Goal: Information Seeking & Learning: Find specific fact

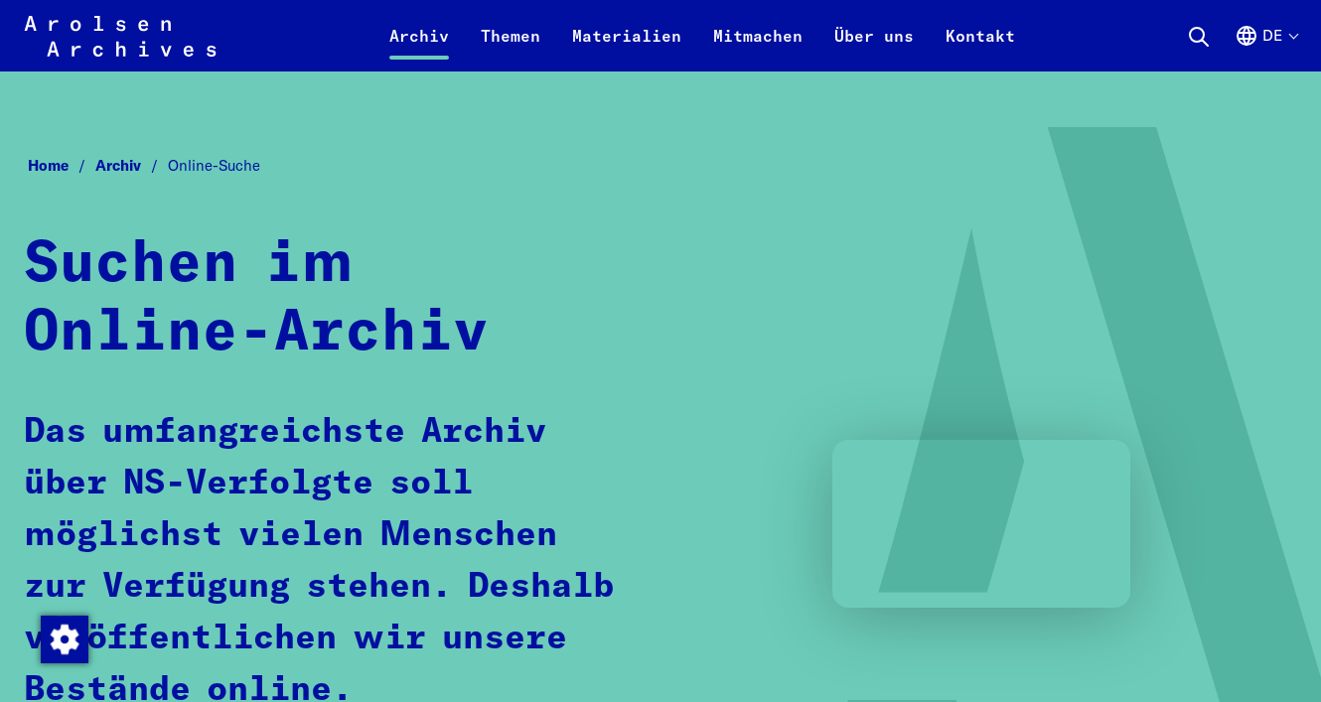
scroll to position [298, 0]
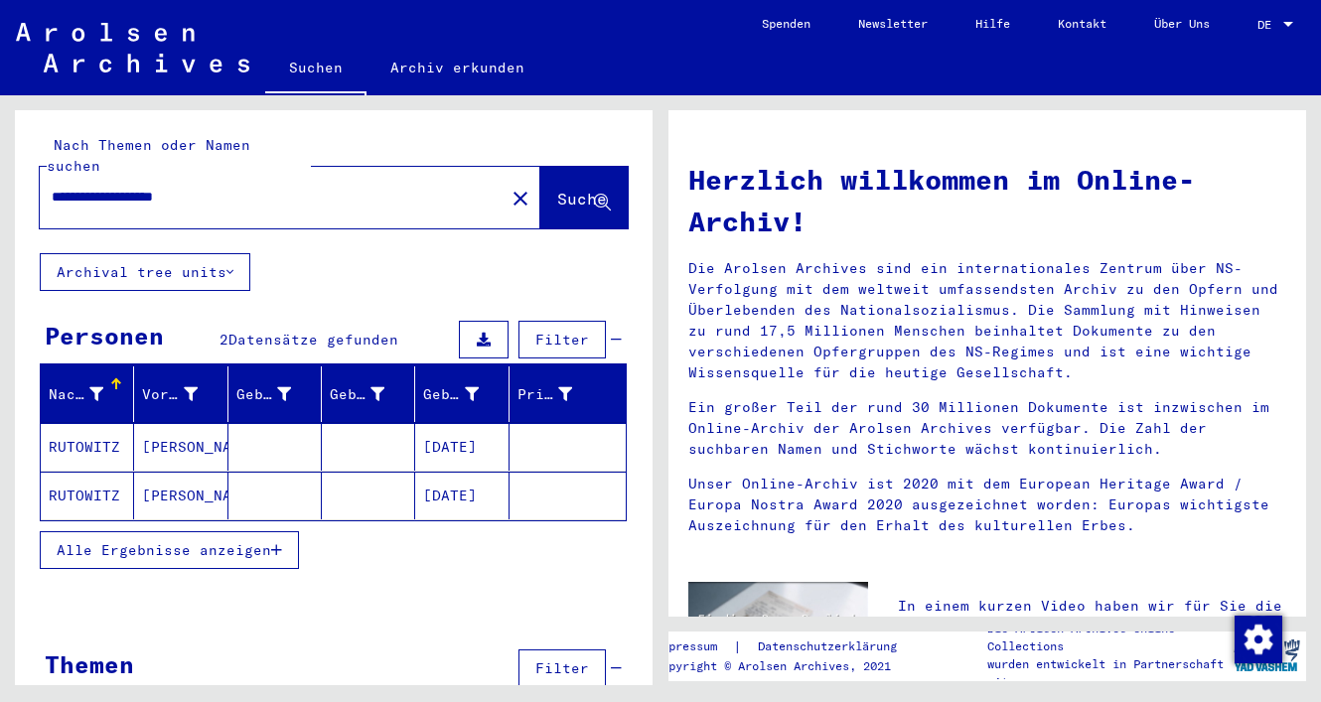
click at [104, 427] on mat-cell "RUTOWITZ" at bounding box center [87, 447] width 93 height 48
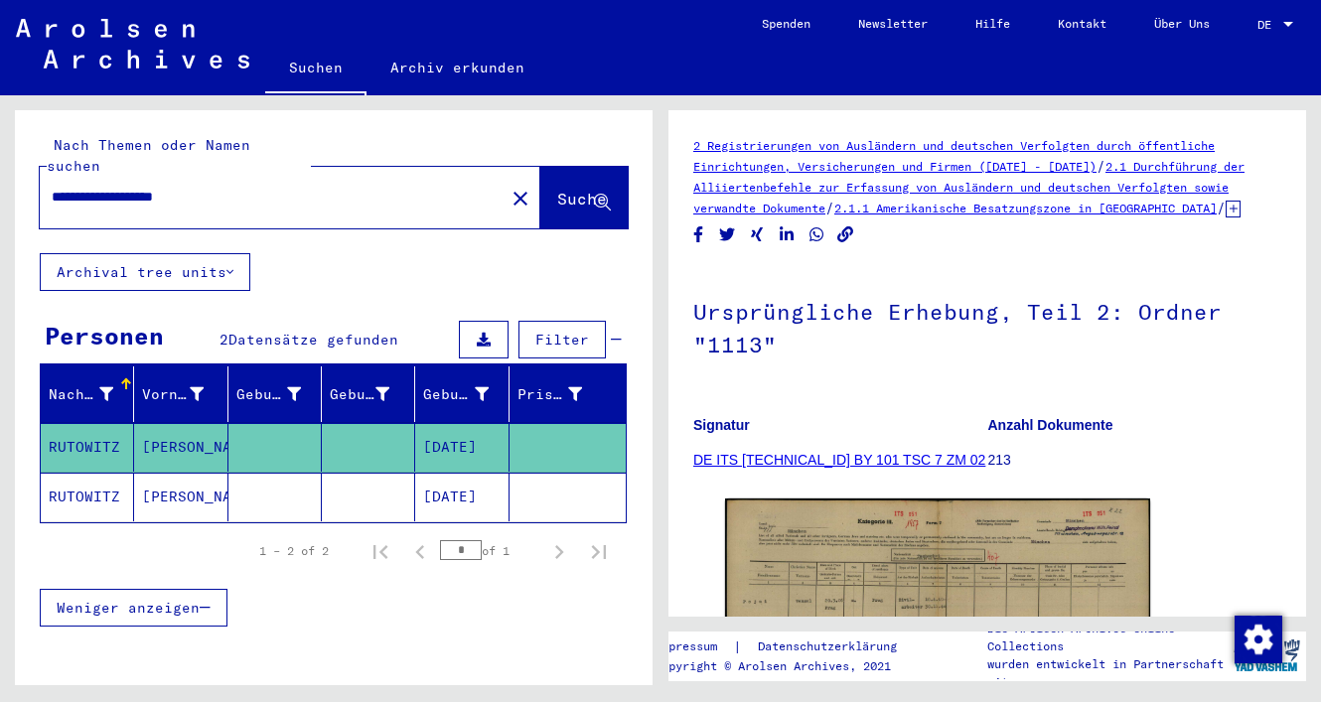
click at [430, 476] on mat-cell "[DATE]" at bounding box center [461, 497] width 93 height 49
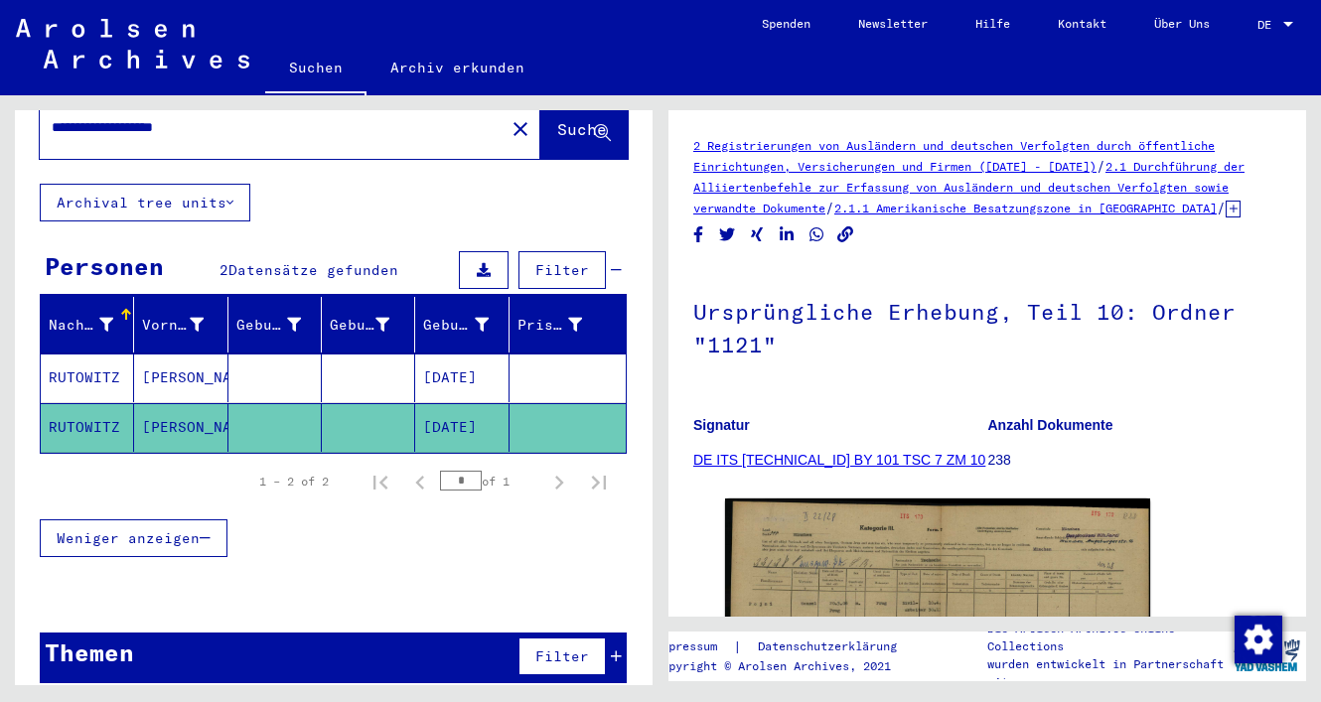
scroll to position [69, 0]
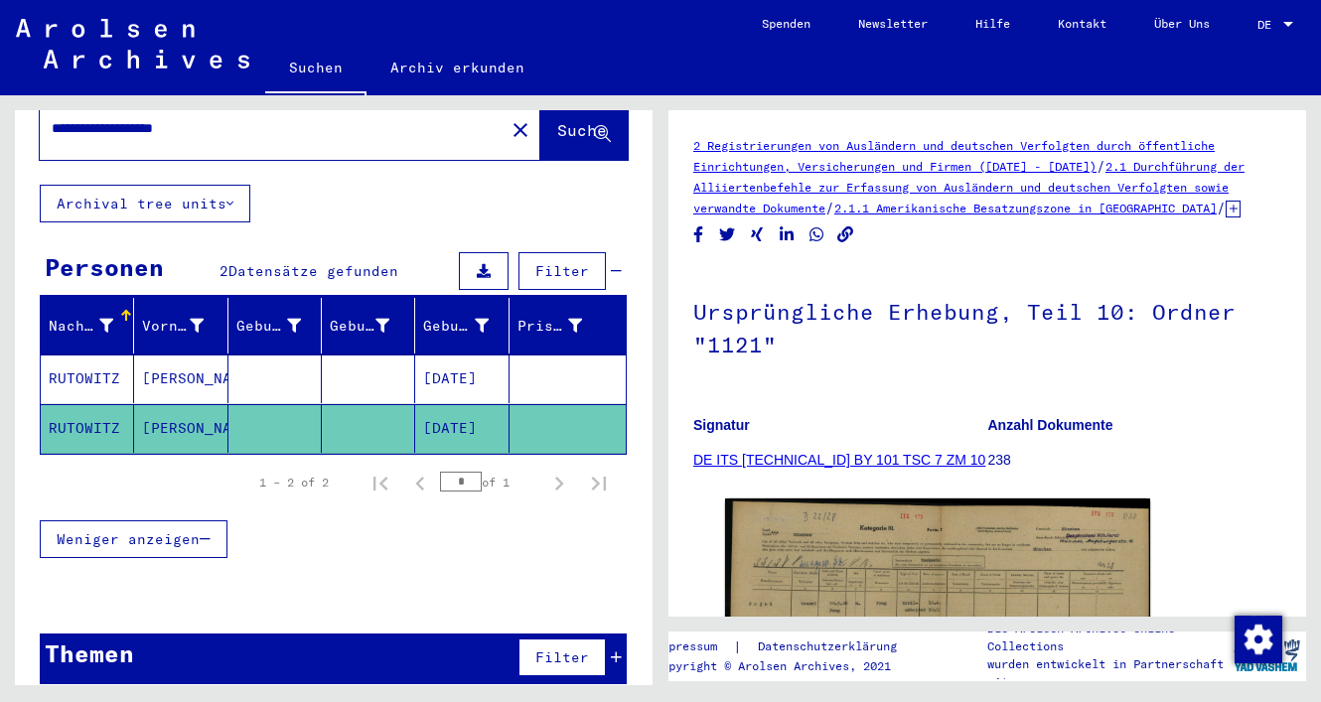
click at [866, 375] on h1 "Ursprüngliche Erhebung, Teil 10: Ordner "1121"" at bounding box center [987, 326] width 588 height 120
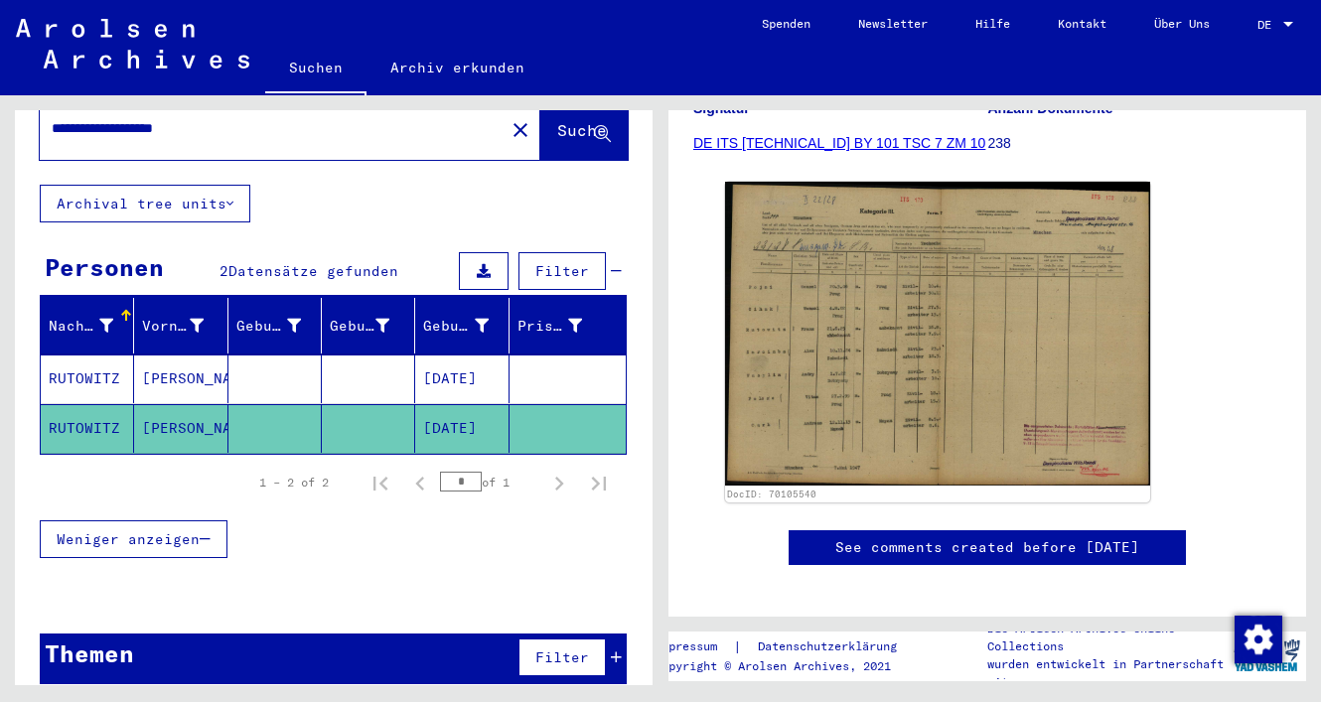
scroll to position [328, 0]
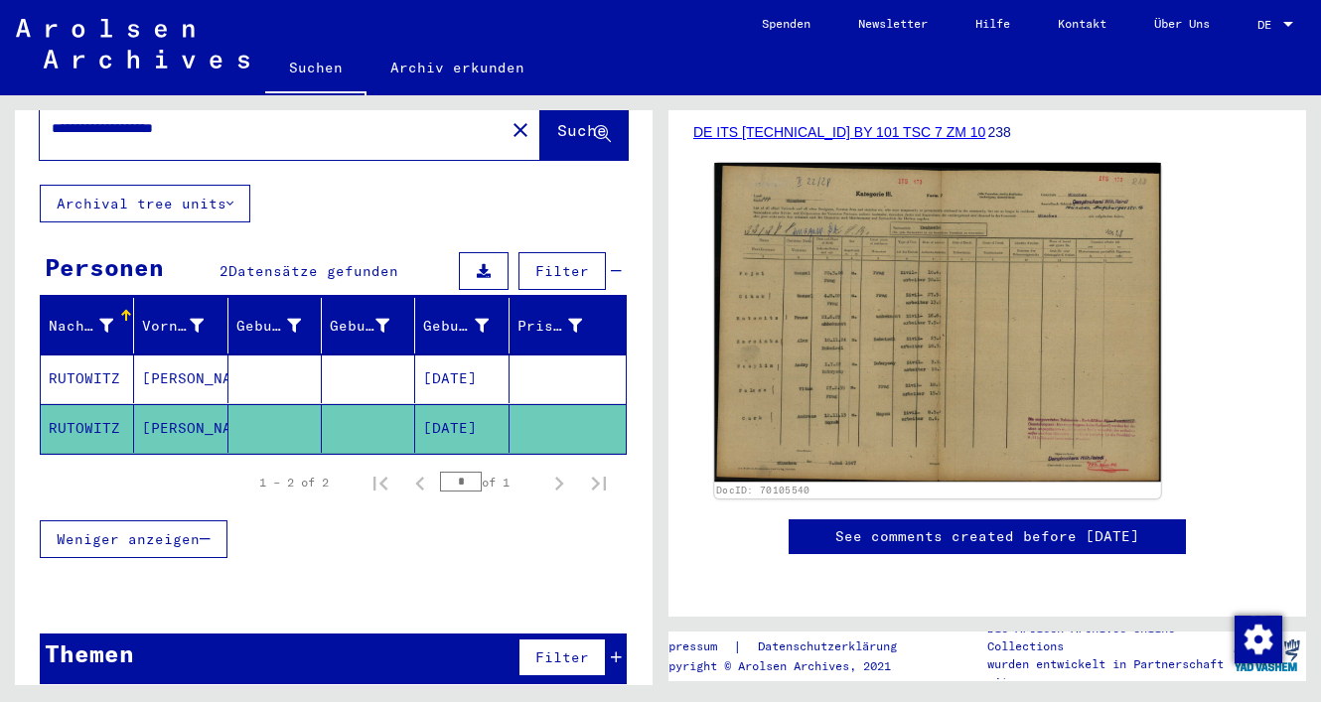
click at [840, 320] on img at bounding box center [937, 322] width 446 height 319
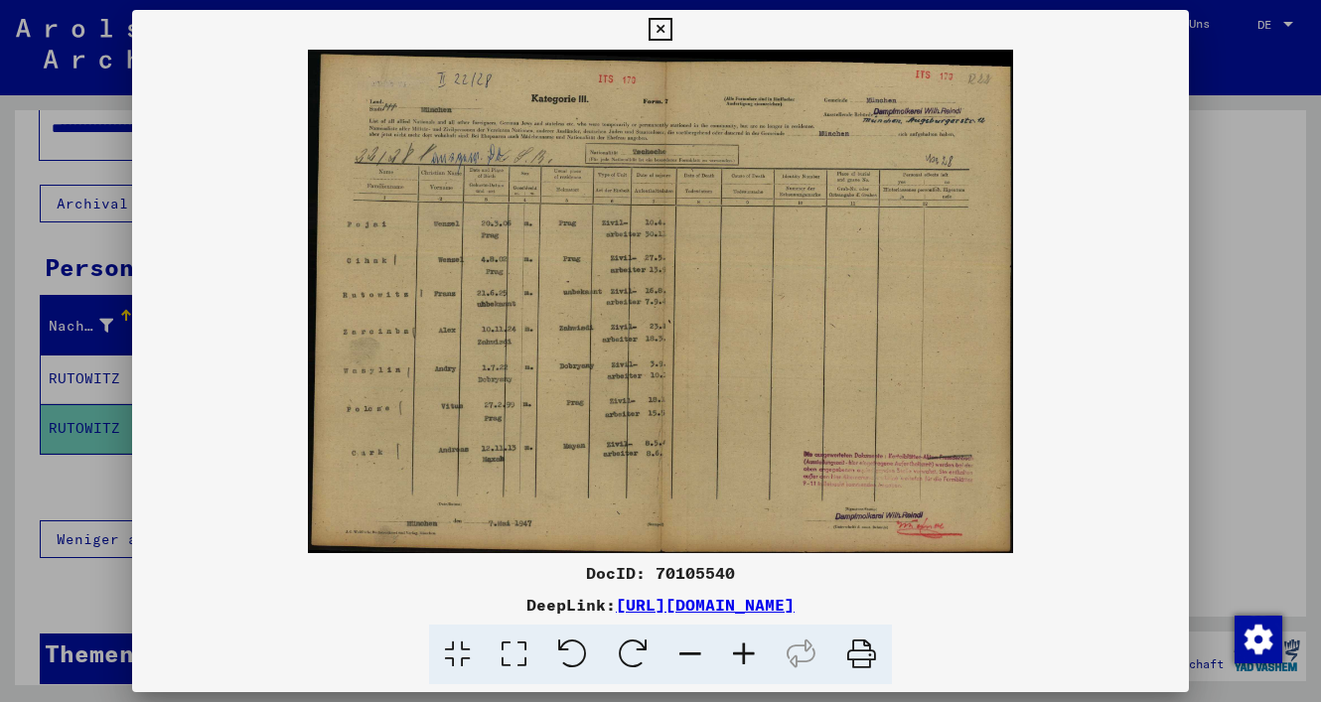
click at [741, 654] on icon at bounding box center [744, 655] width 54 height 61
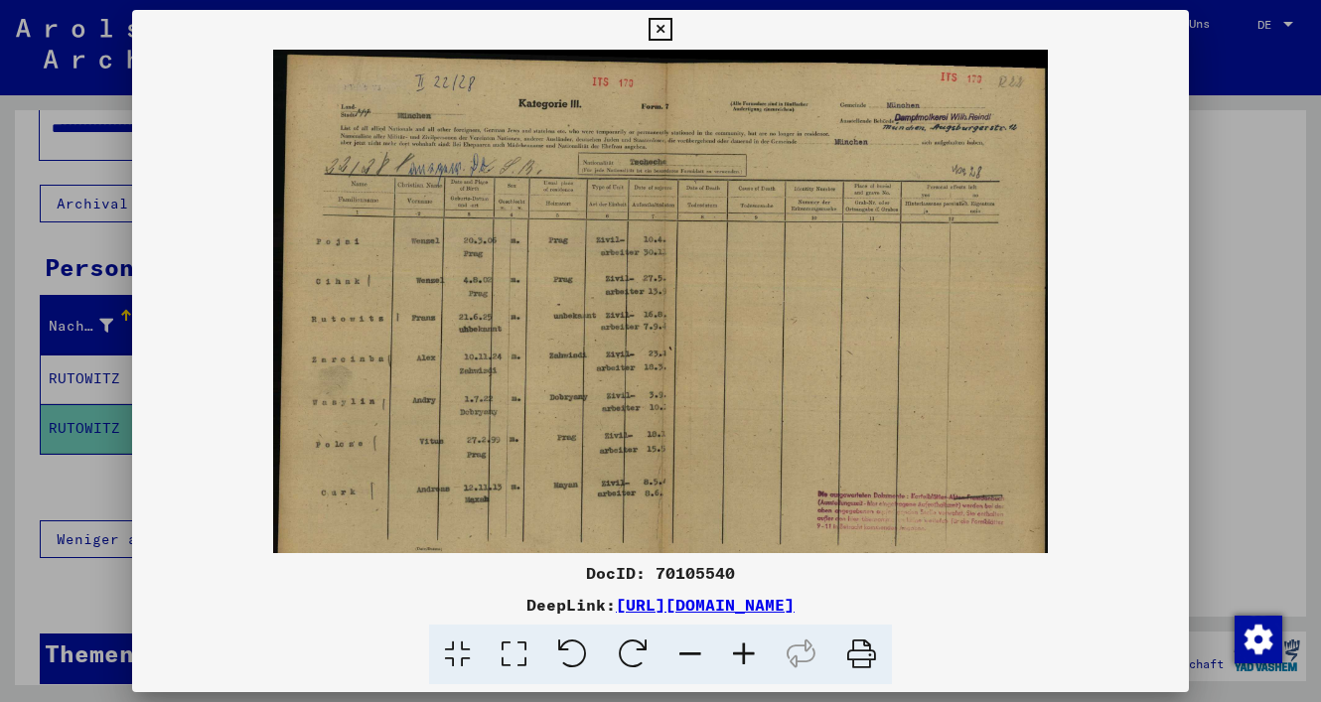
click at [741, 654] on icon at bounding box center [744, 655] width 54 height 61
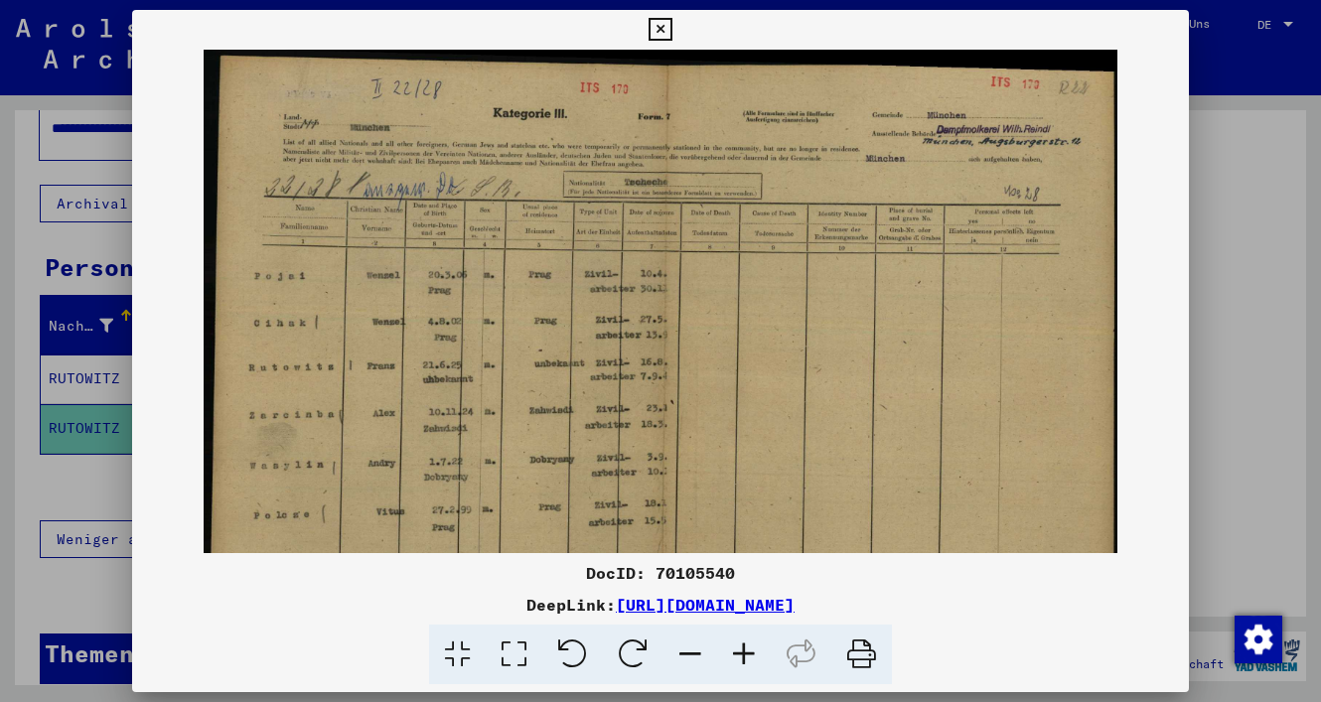
click at [741, 654] on icon at bounding box center [744, 655] width 54 height 61
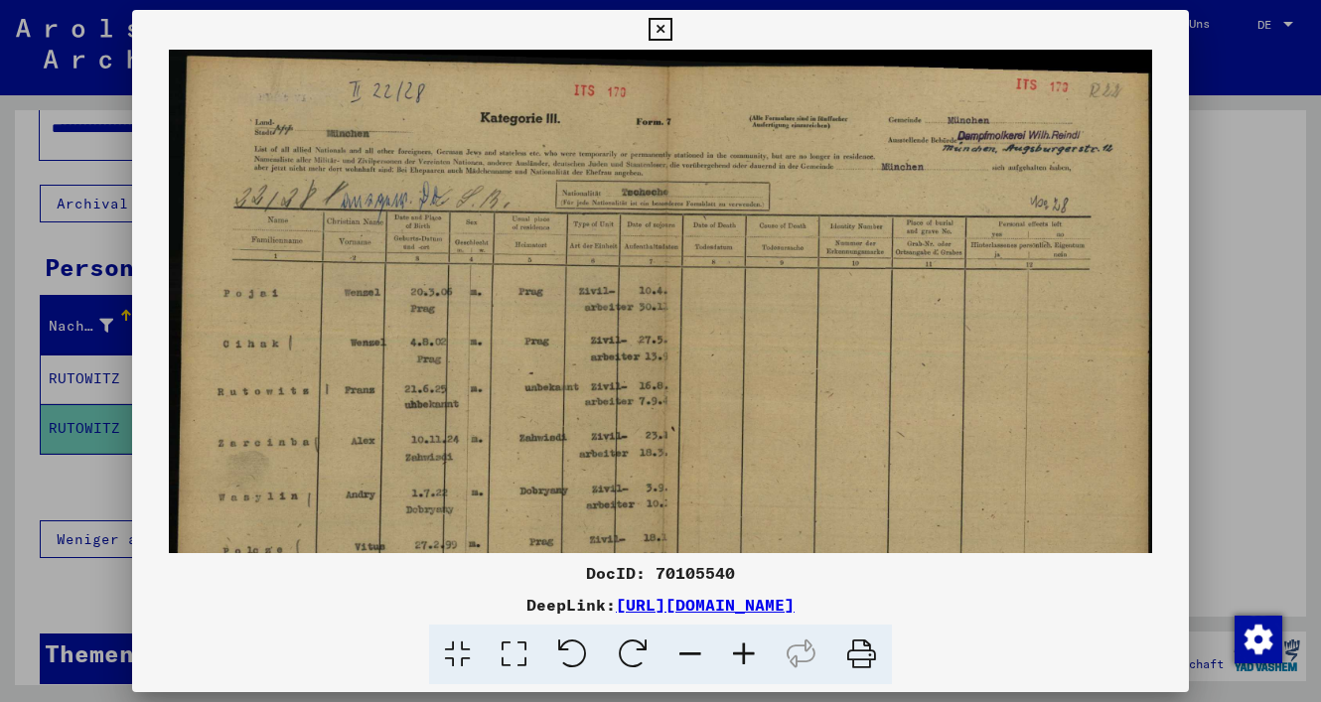
click at [741, 654] on icon at bounding box center [744, 655] width 54 height 61
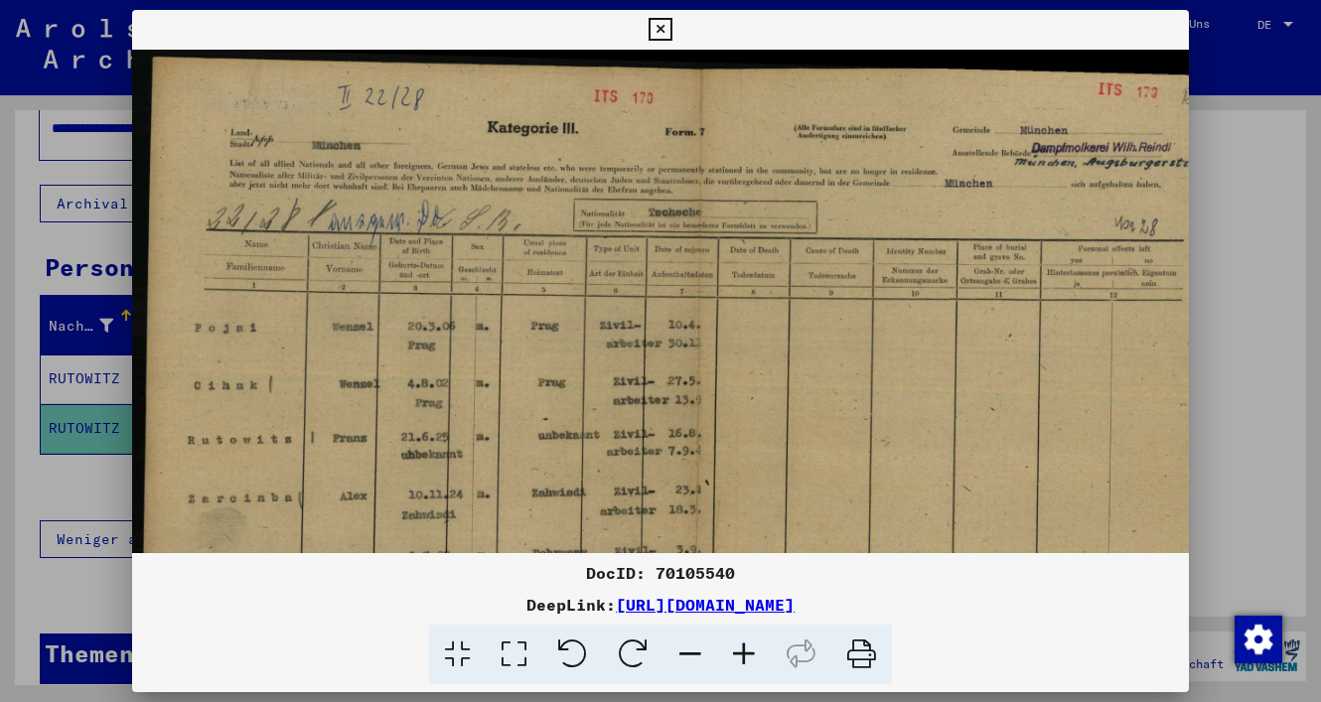
click at [741, 654] on icon at bounding box center [744, 655] width 54 height 61
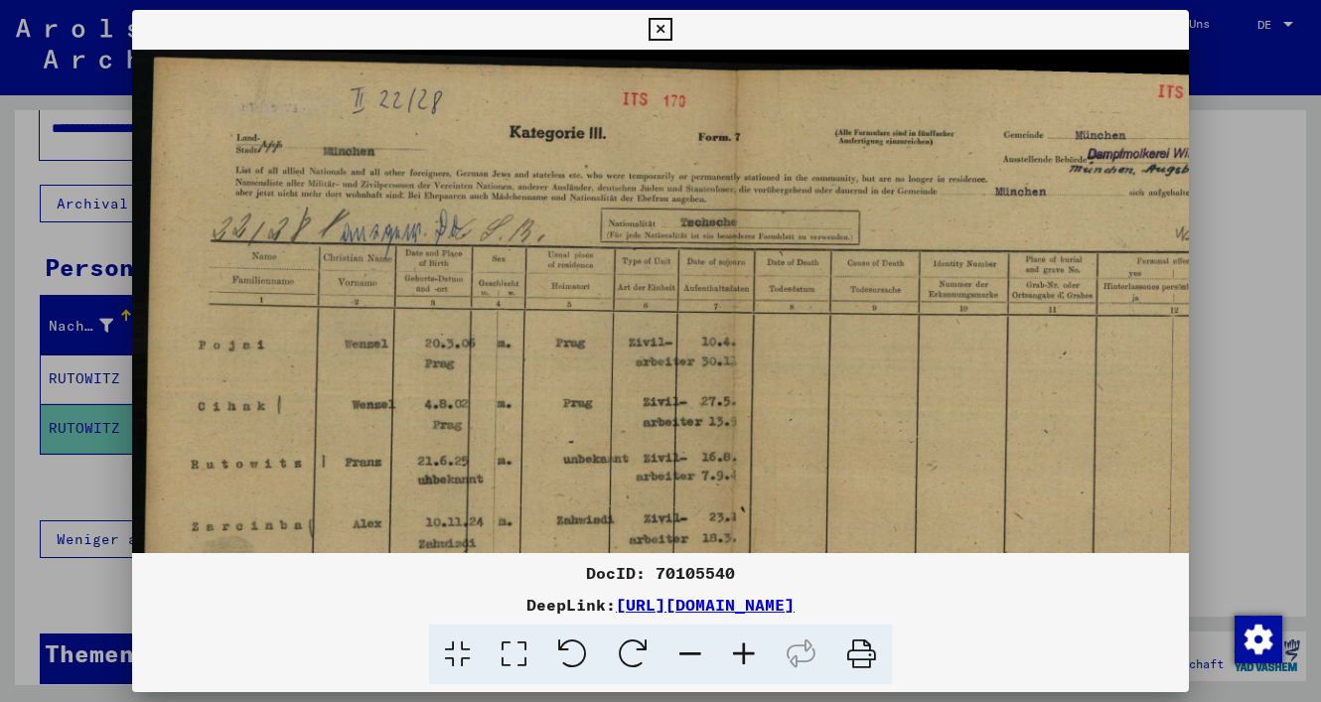
click at [672, 23] on icon at bounding box center [660, 30] width 23 height 24
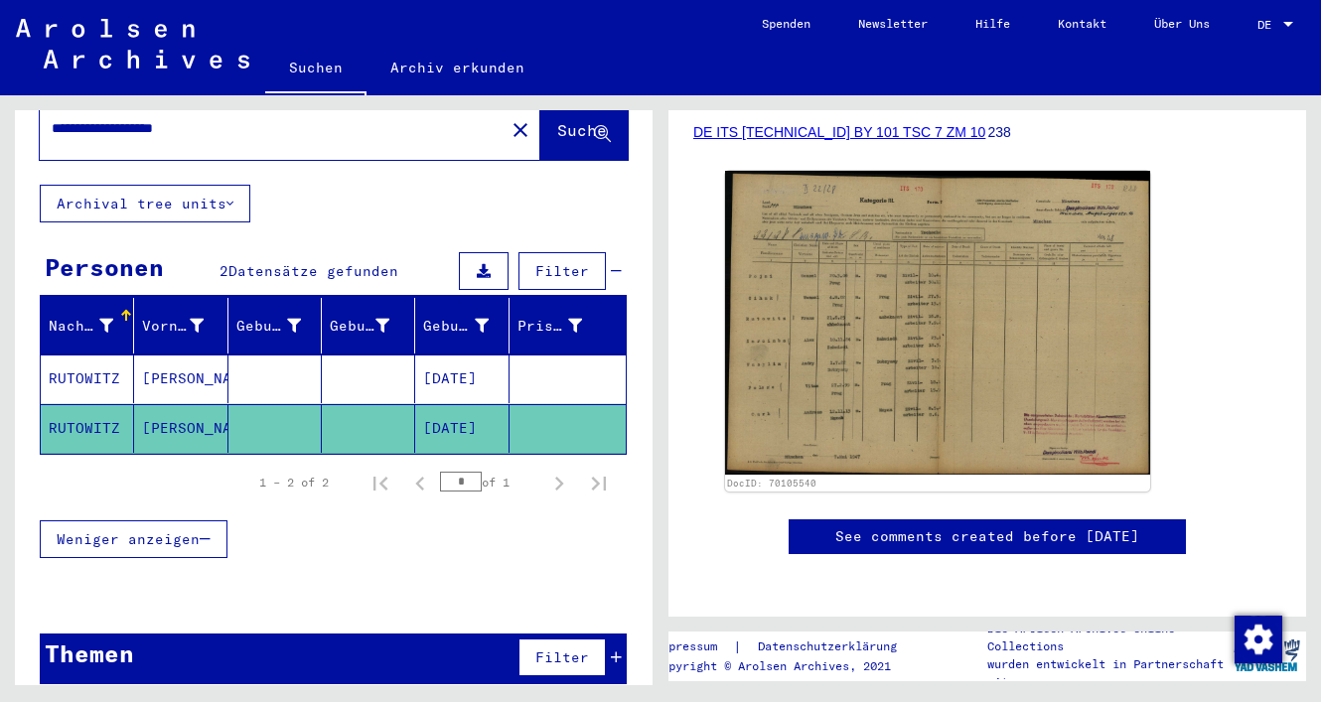
click at [627, 176] on div "**********" at bounding box center [334, 371] width 638 height 659
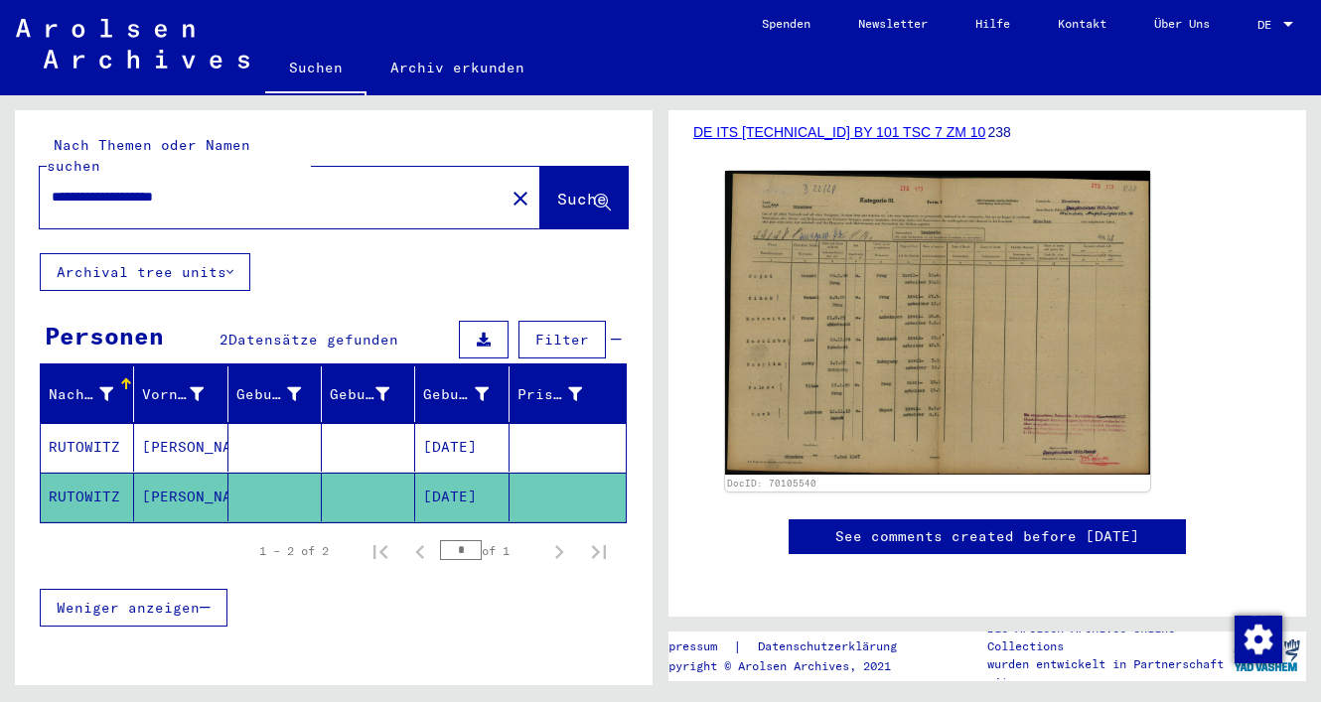
drag, startPoint x: 154, startPoint y: 175, endPoint x: 60, endPoint y: 163, distance: 95.1
click at [60, 175] on div "**********" at bounding box center [266, 197] width 453 height 45
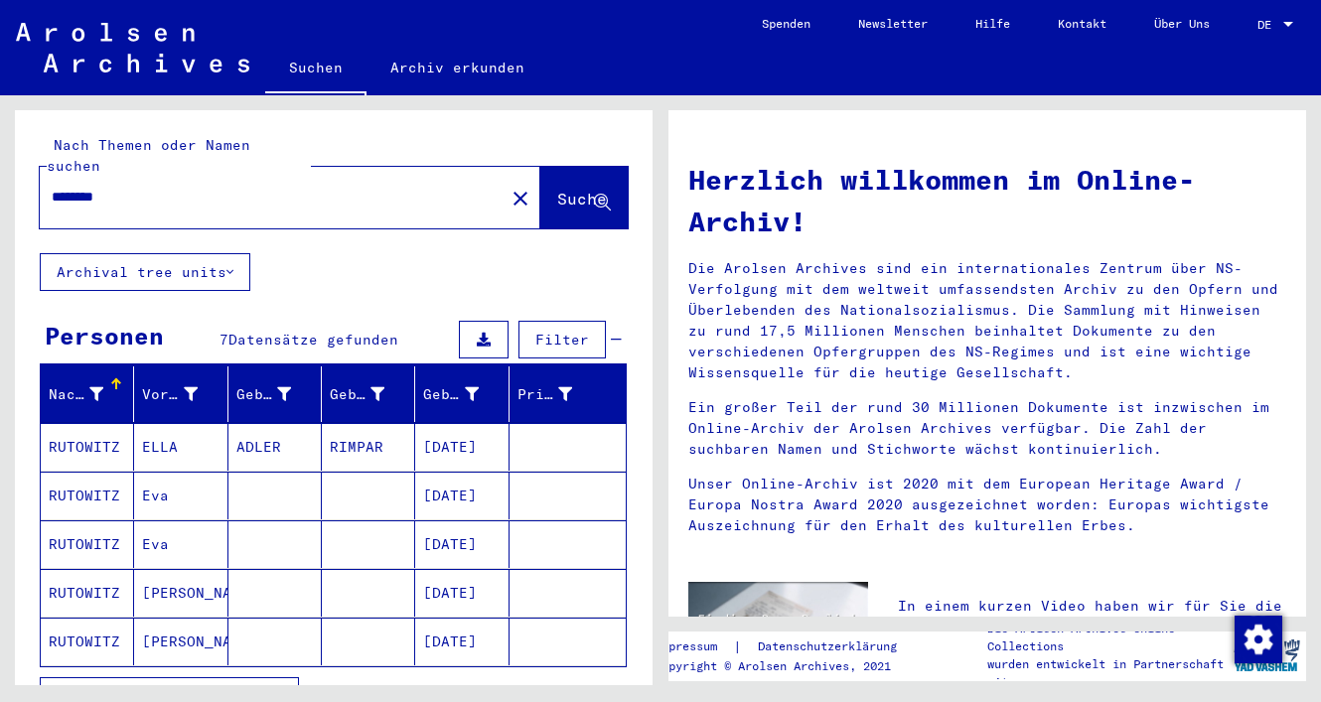
click at [295, 677] on button "Alle Ergebnisse anzeigen" at bounding box center [169, 696] width 259 height 38
click at [635, 587] on div "Nachname Vorname Geburtsname Geburt‏ Geburtsdatum Prisoner # RUTOWITZ [PERSON_N…" at bounding box center [334, 630] width 638 height 527
click at [106, 187] on input "********" at bounding box center [266, 197] width 429 height 21
type input "********"
click at [557, 189] on span "Suche" at bounding box center [582, 199] width 50 height 20
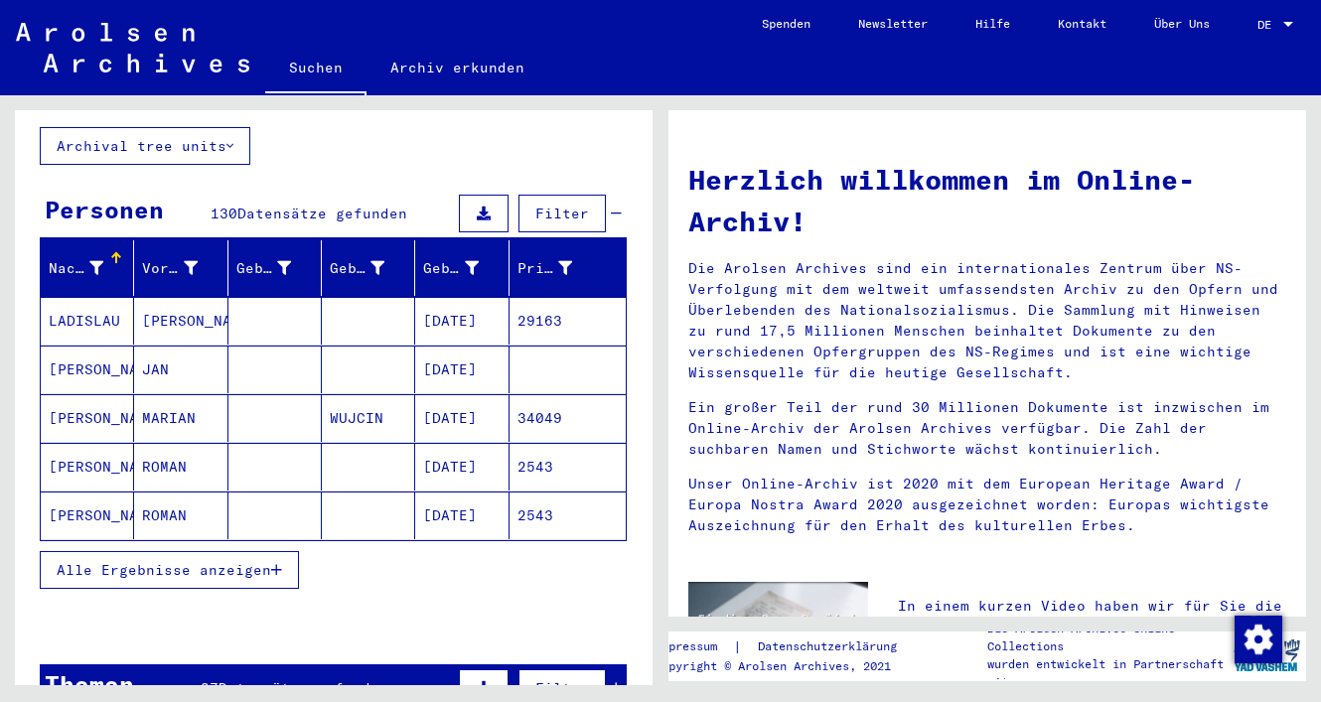
scroll to position [208, 0]
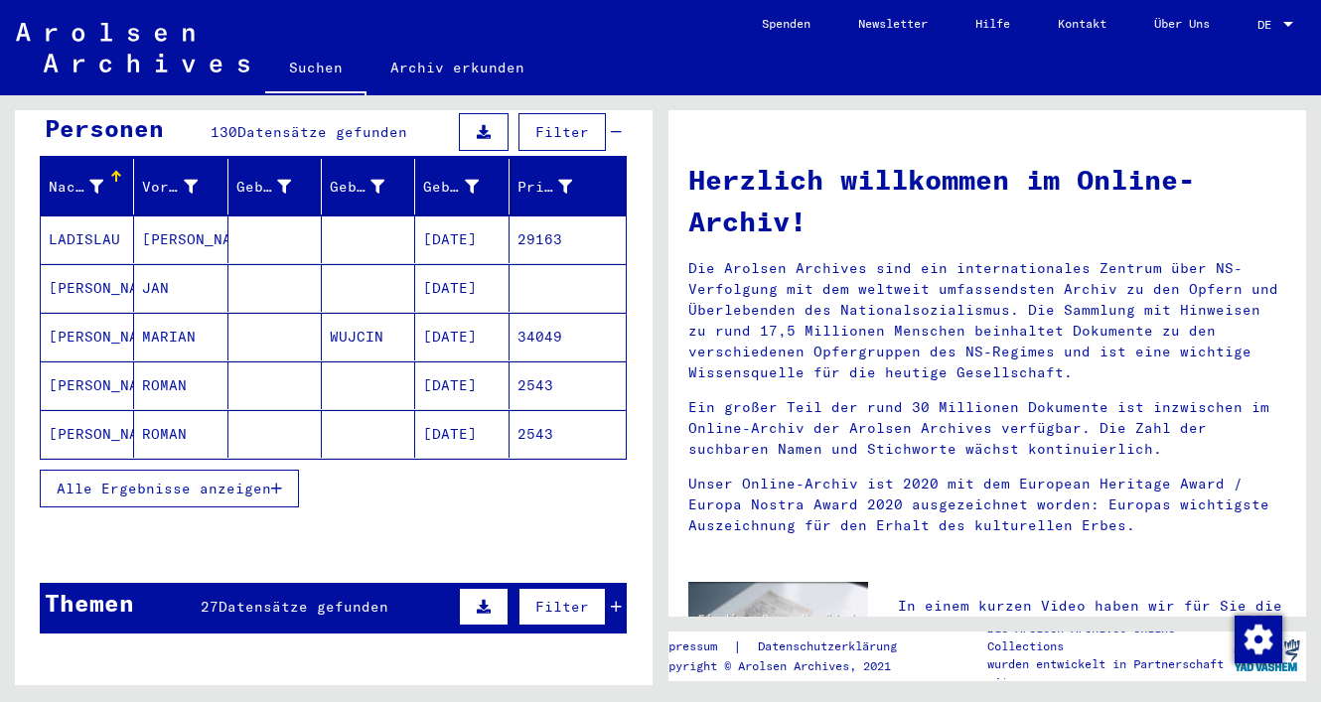
click at [286, 473] on button "Alle Ergebnisse anzeigen" at bounding box center [169, 489] width 259 height 38
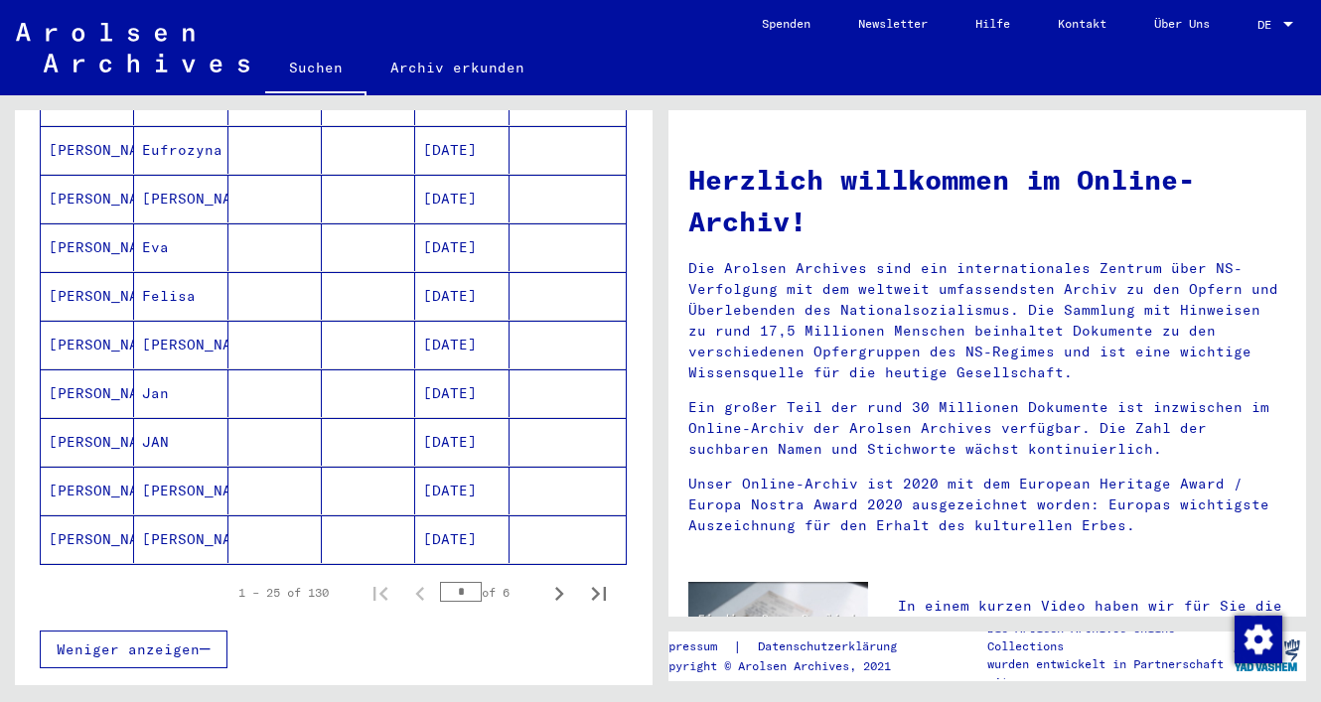
scroll to position [1087, 0]
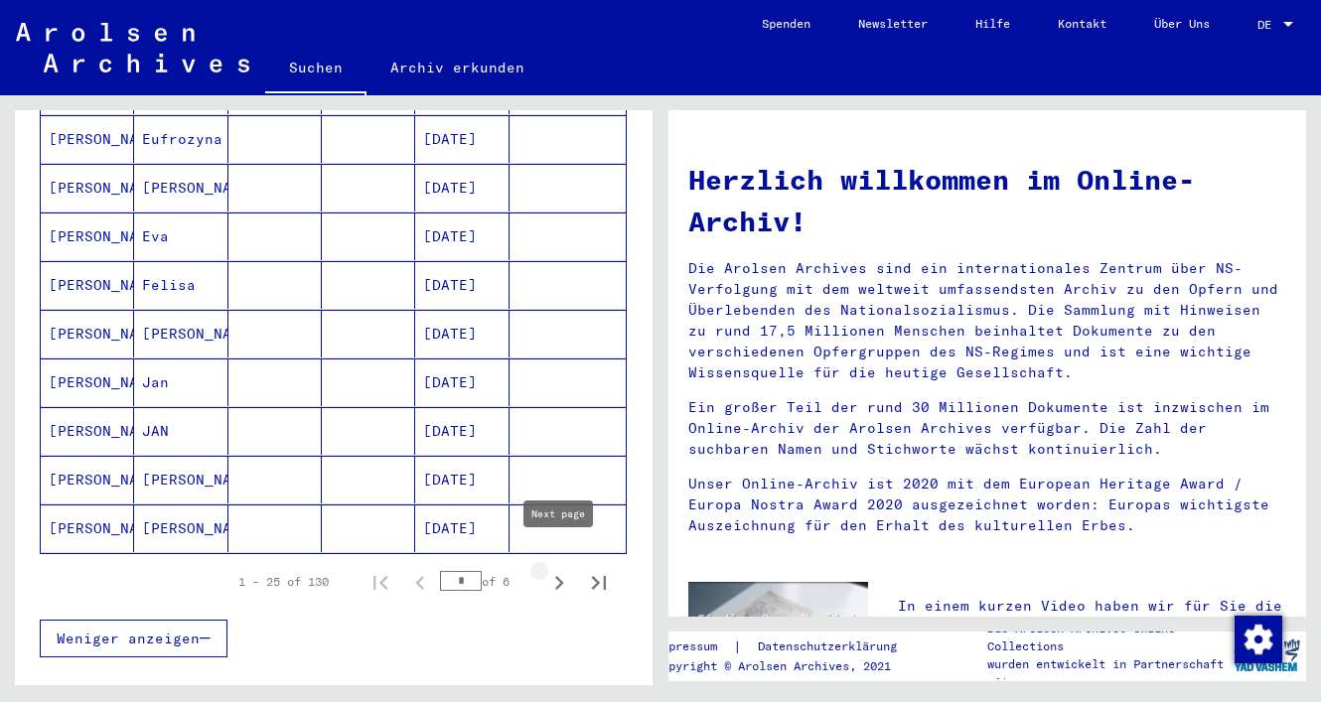
click at [556, 569] on icon "Next page" at bounding box center [559, 583] width 28 height 28
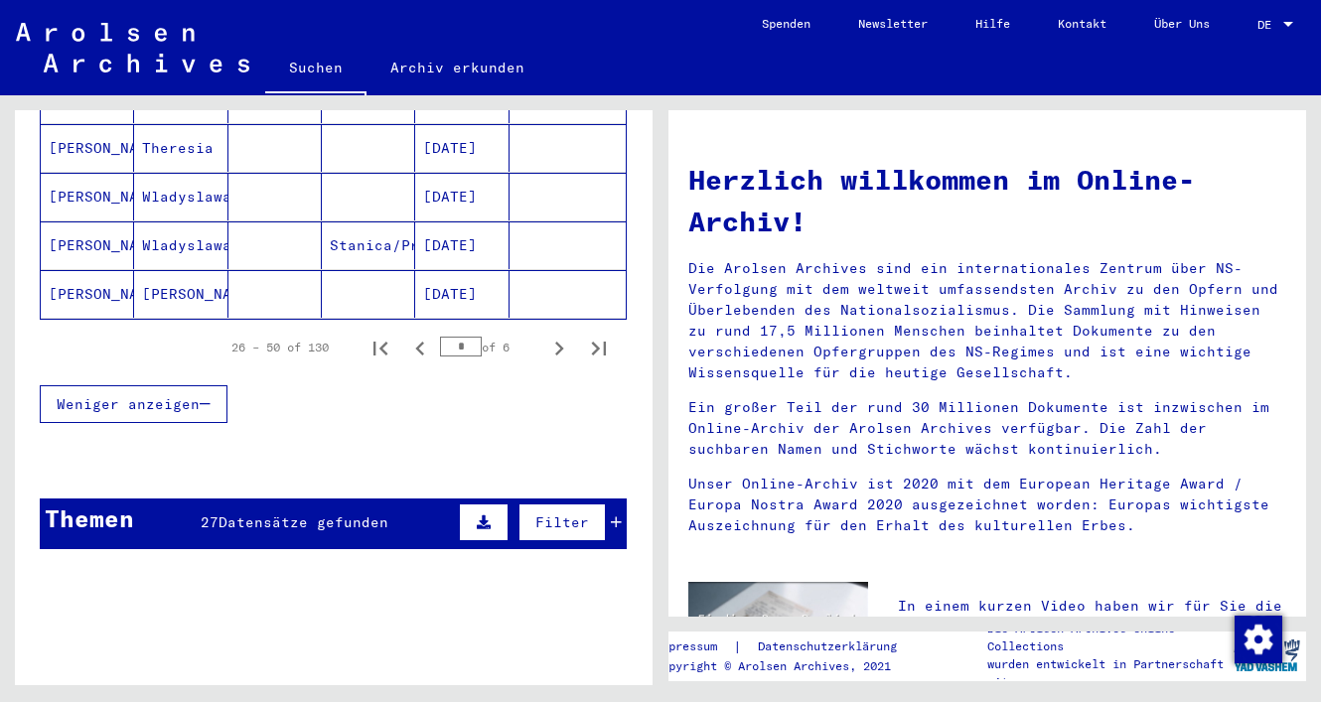
scroll to position [1344, 0]
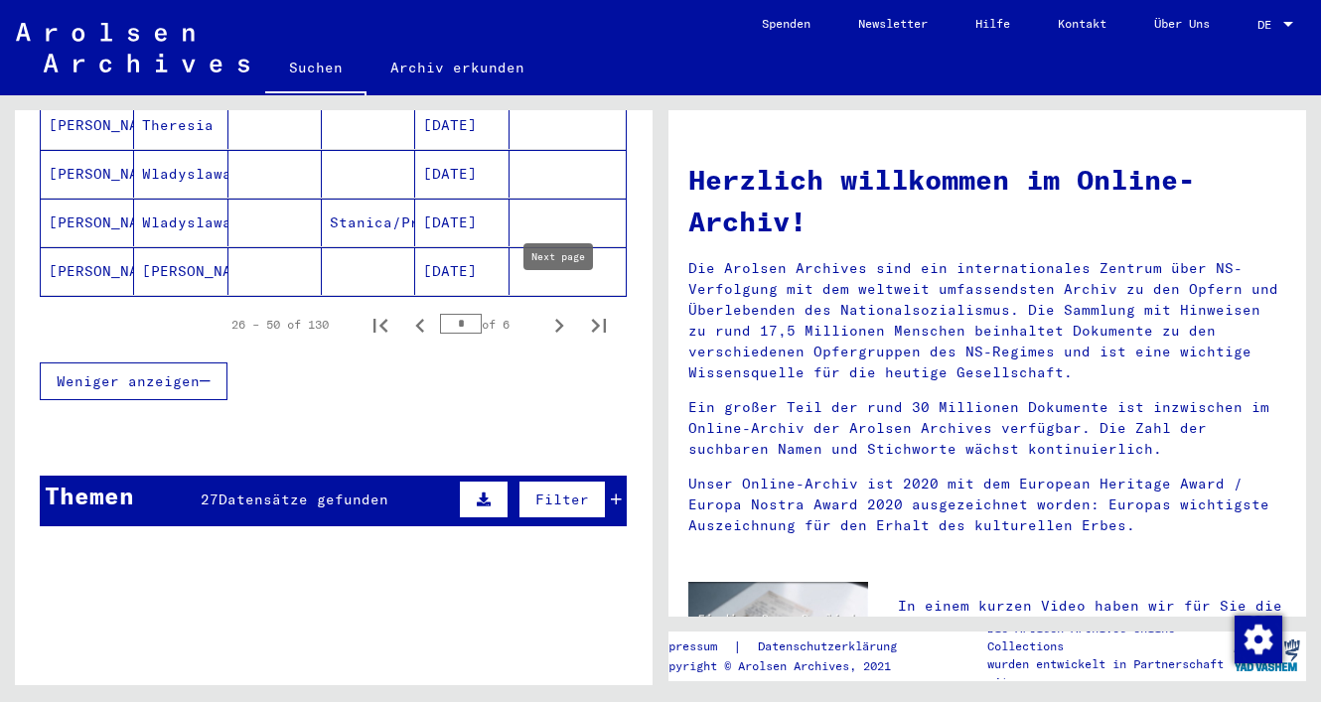
click at [556, 319] on icon "Next page" at bounding box center [559, 326] width 9 height 14
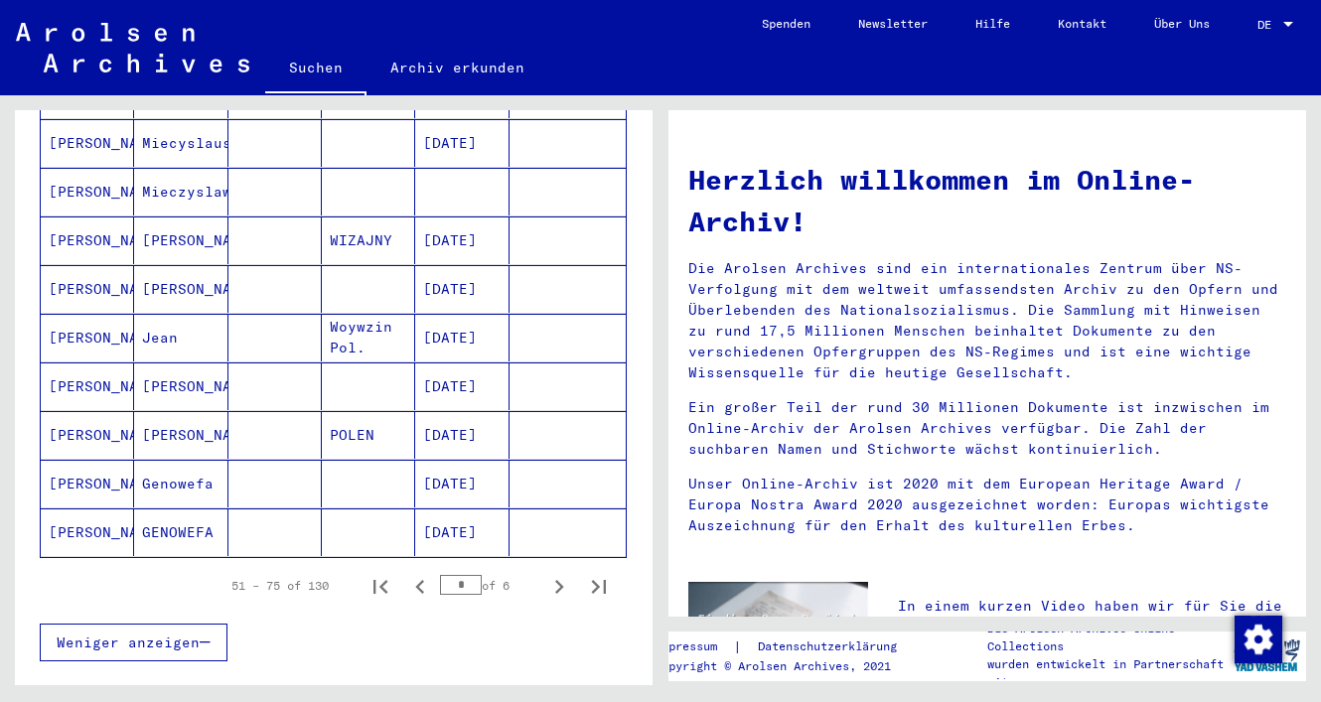
scroll to position [1086, 0]
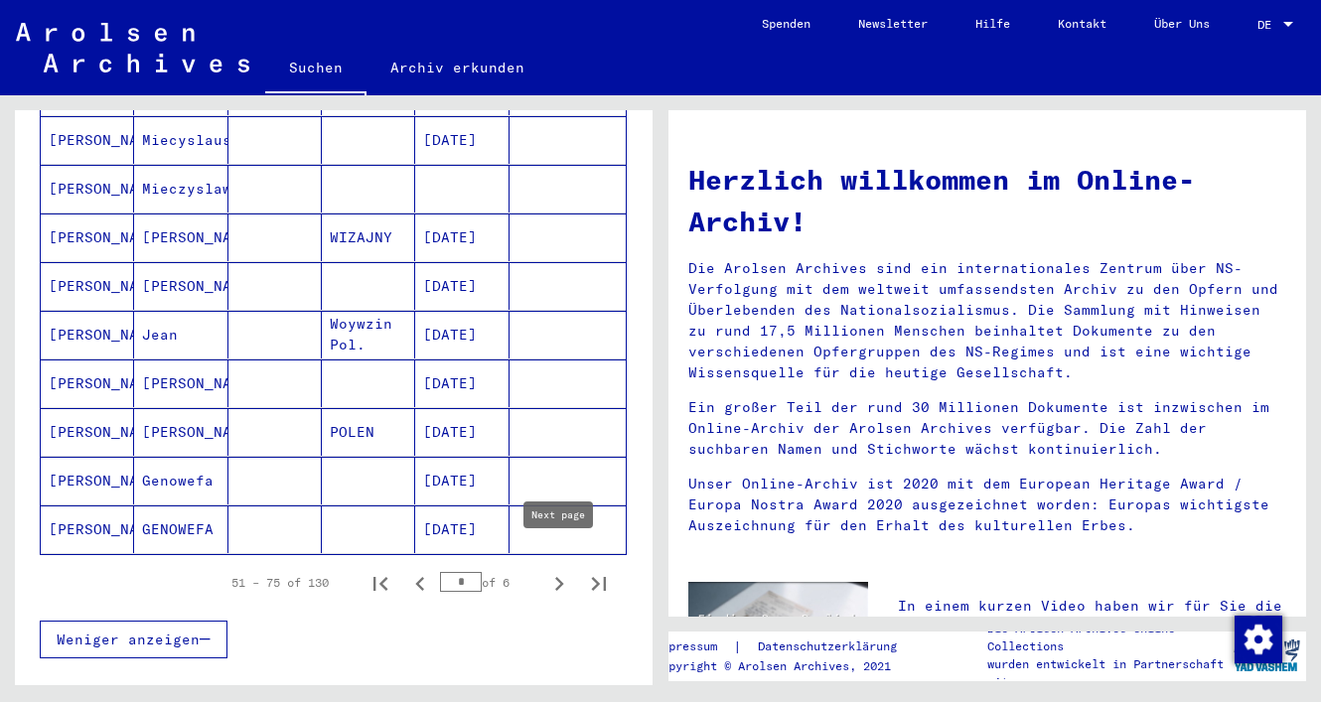
click at [559, 570] on icon "Next page" at bounding box center [559, 584] width 28 height 28
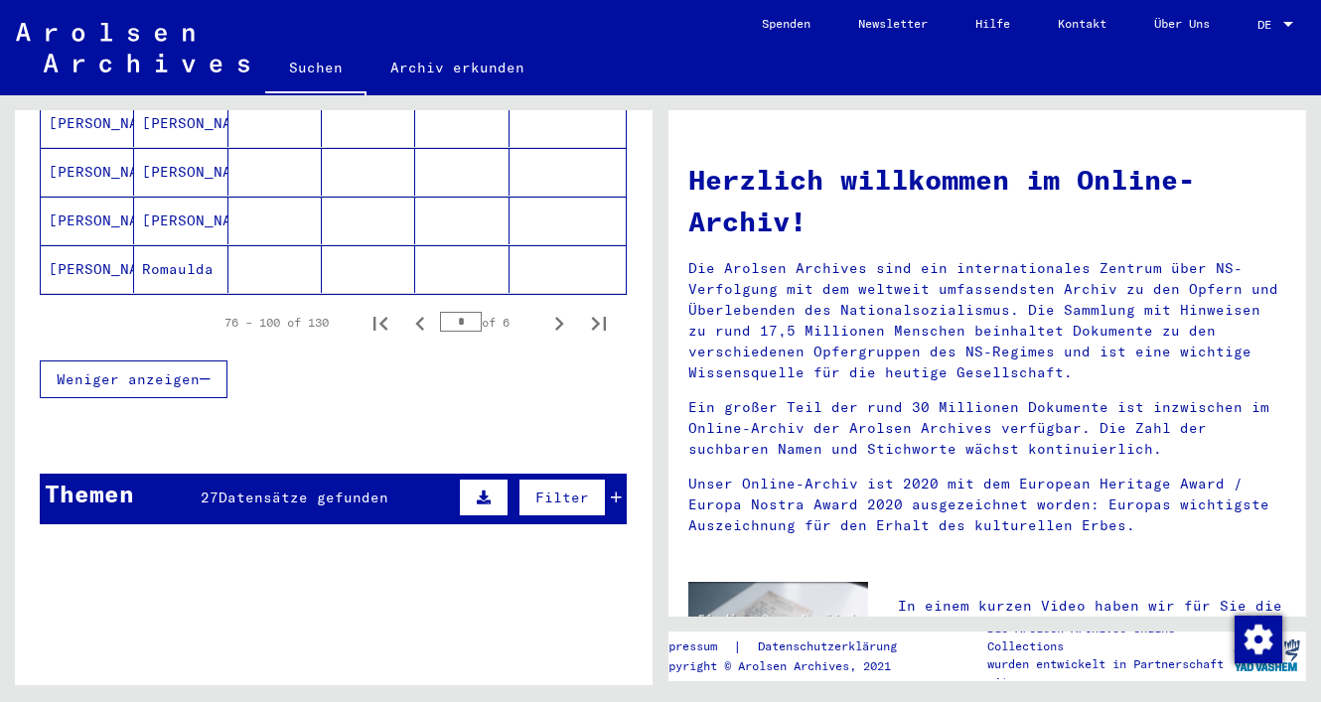
scroll to position [1375, 0]
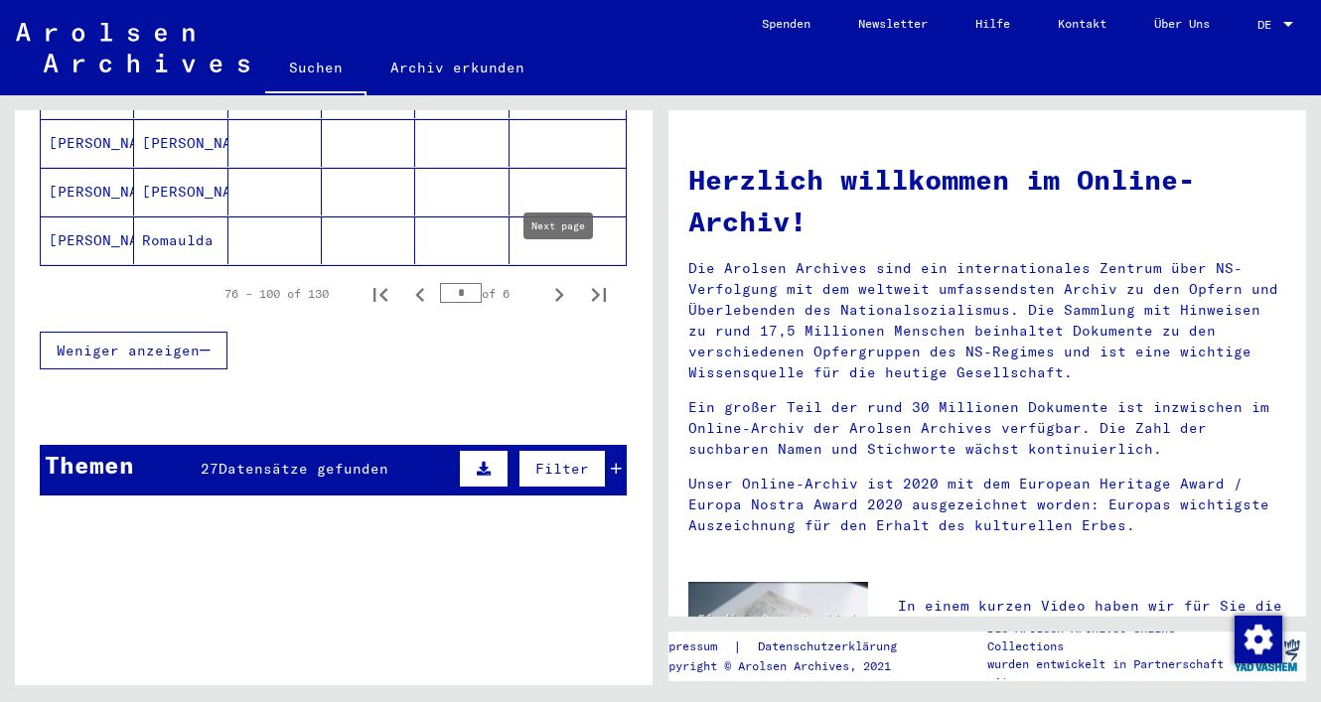
click at [558, 281] on icon "Next page" at bounding box center [559, 295] width 28 height 28
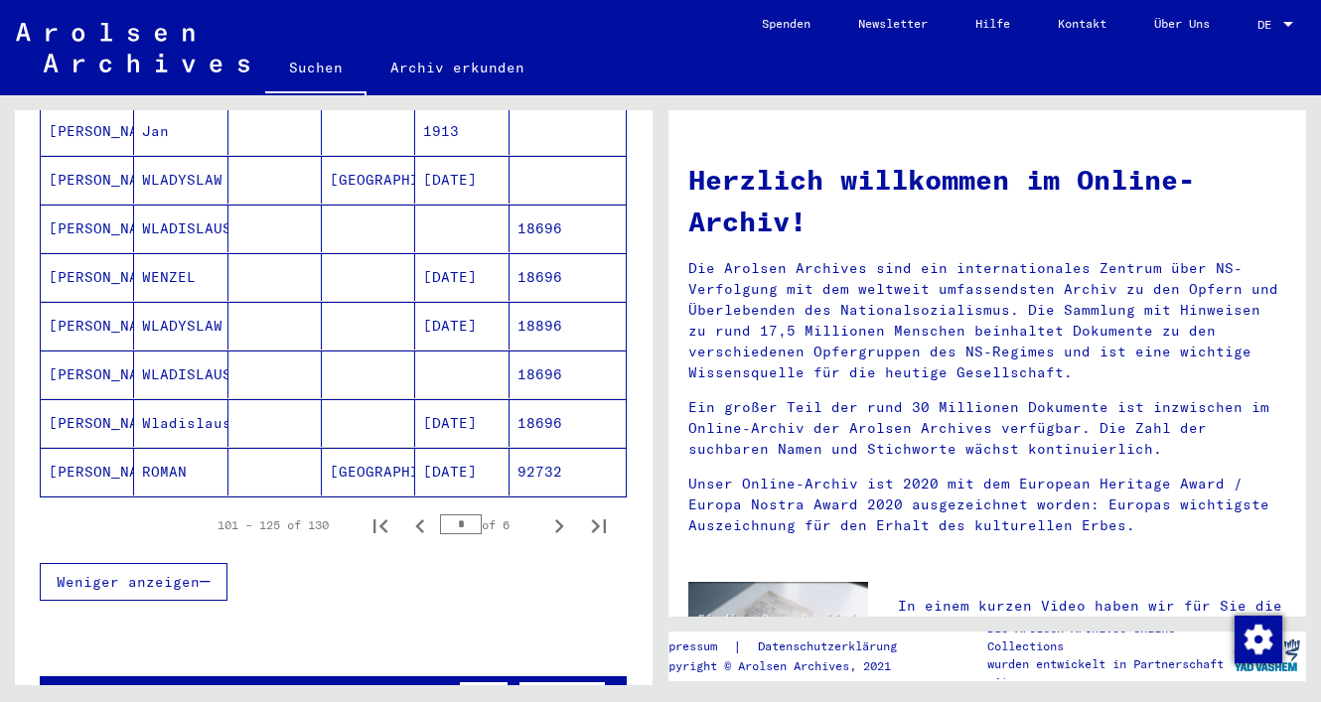
scroll to position [1146, 0]
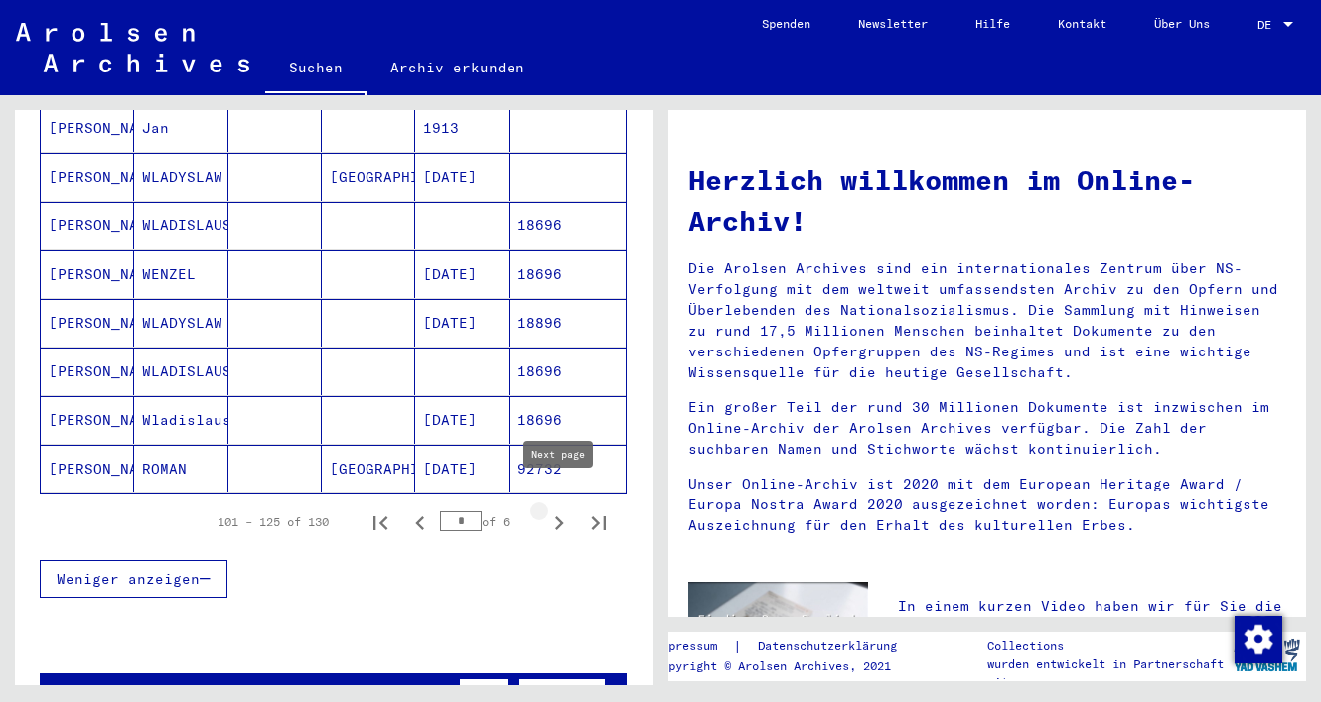
click at [561, 517] on icon "Next page" at bounding box center [559, 524] width 9 height 14
type input "*"
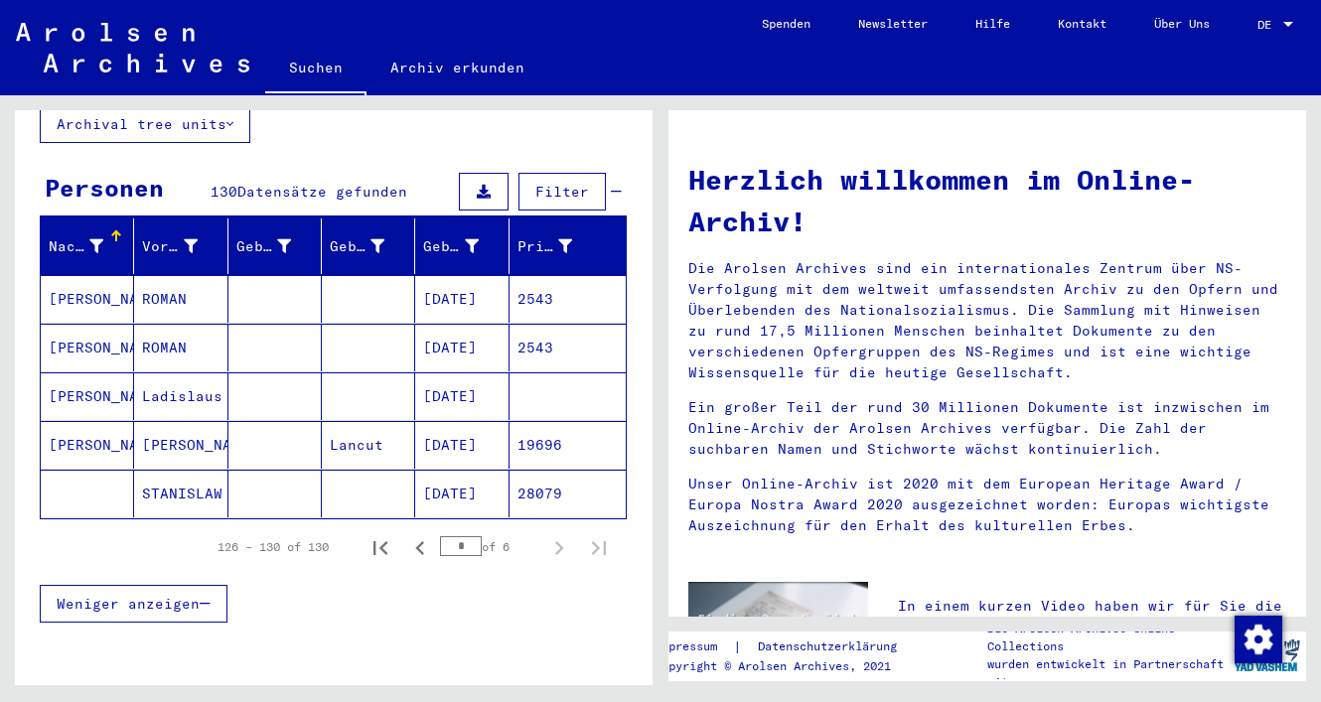
scroll to position [102, 0]
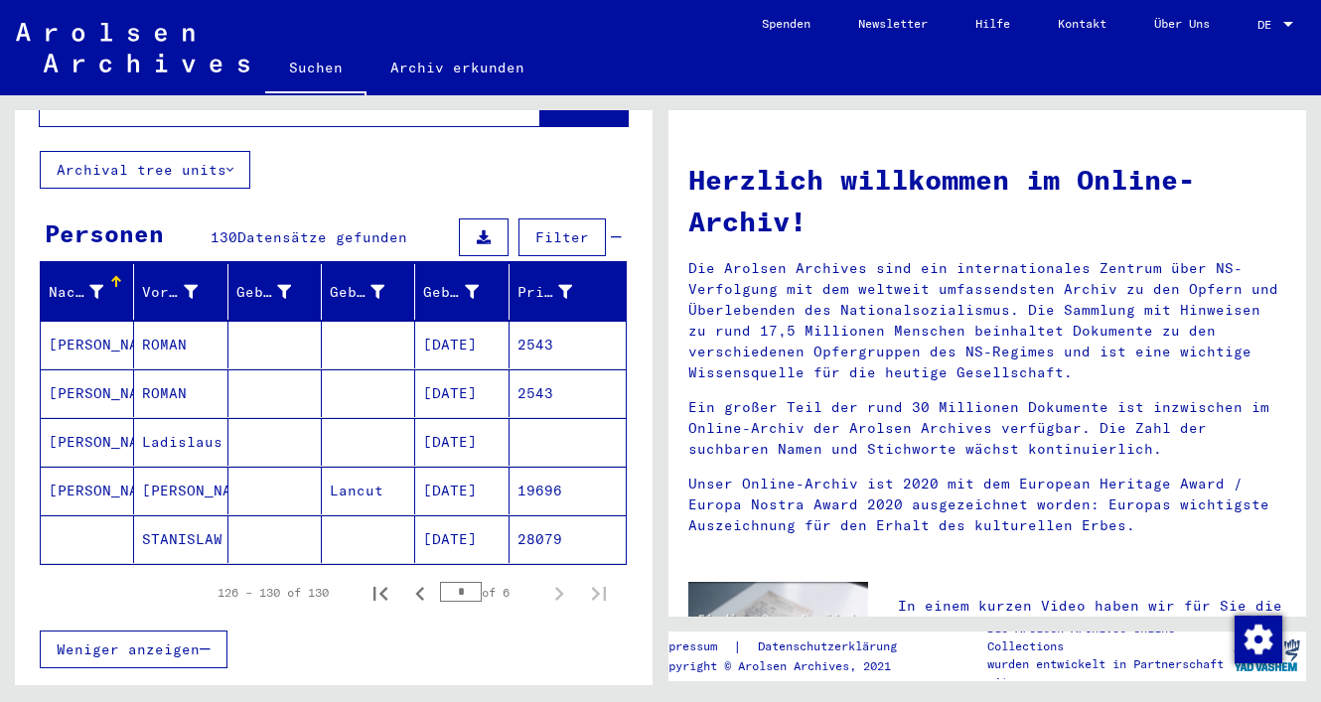
click at [646, 264] on div "Nachname Vorname Geburtsname Geburt‏ Geburtsdatum Prisoner # [PERSON_NAME] ROMA…" at bounding box center [334, 479] width 638 height 430
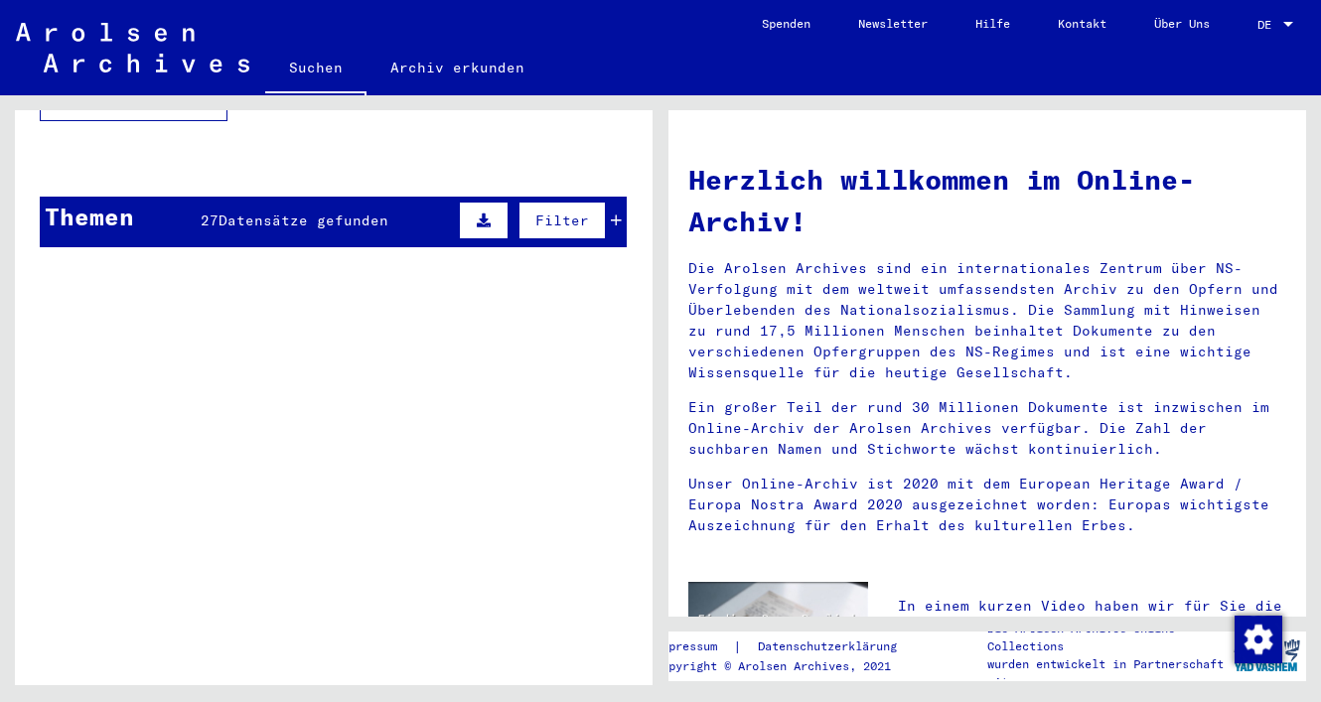
scroll to position [655, 0]
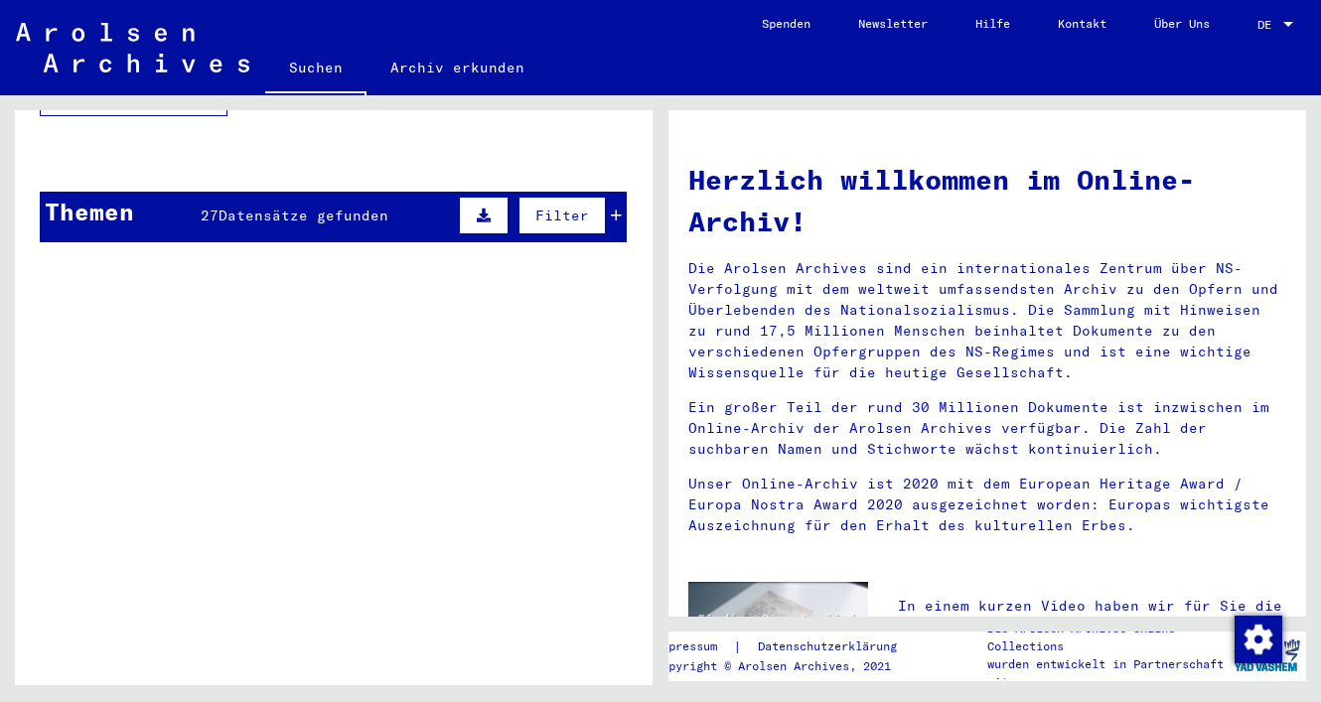
click at [616, 209] on icon at bounding box center [616, 216] width 11 height 14
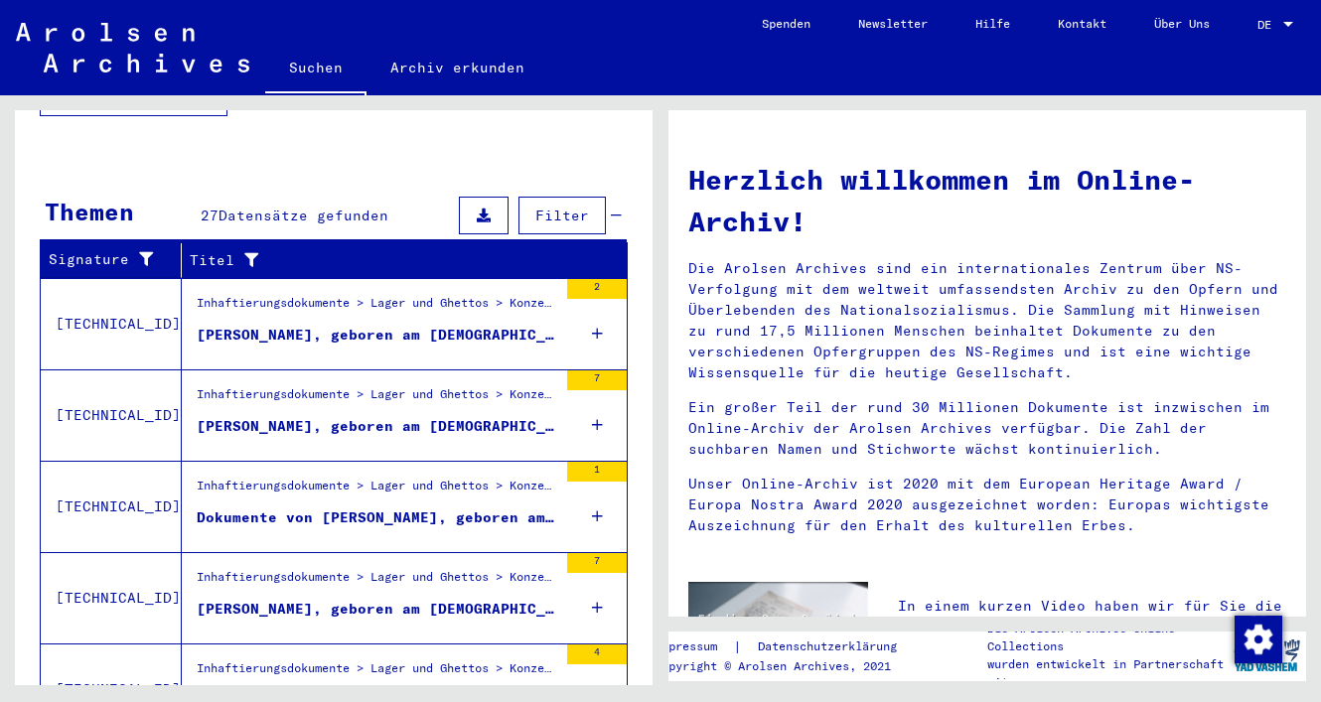
click at [646, 255] on div "Signature Titel [TECHNICAL_ID] Inhaftierungsdokumente > Lager und Ghettos > Kon…" at bounding box center [334, 525] width 638 height 567
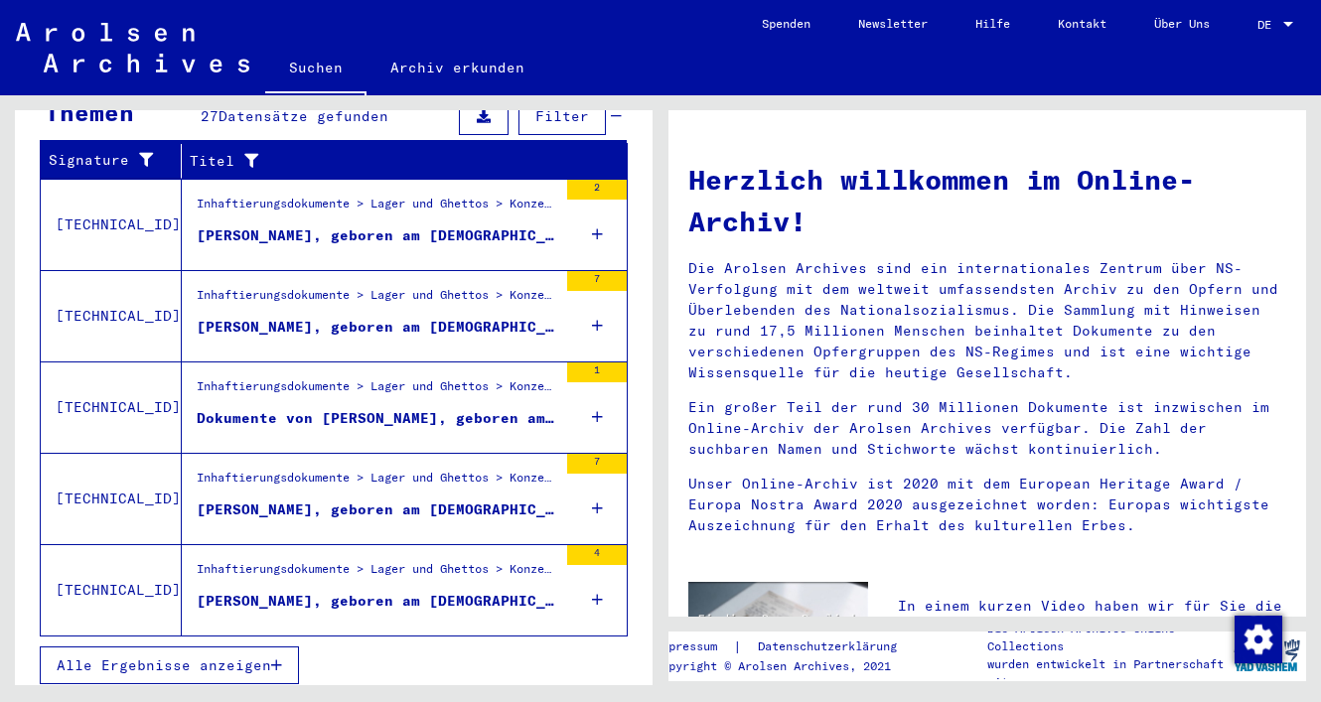
scroll to position [743, 0]
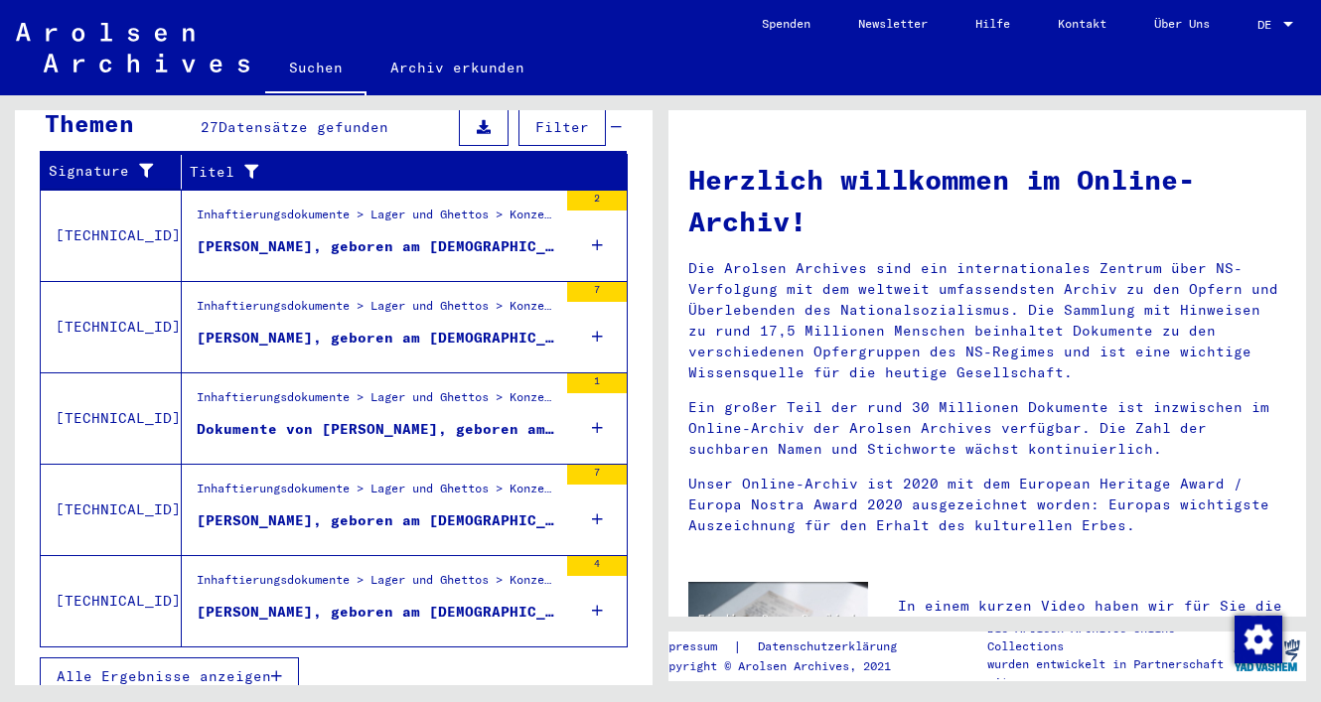
click at [272, 670] on icon "button" at bounding box center [276, 677] width 11 height 14
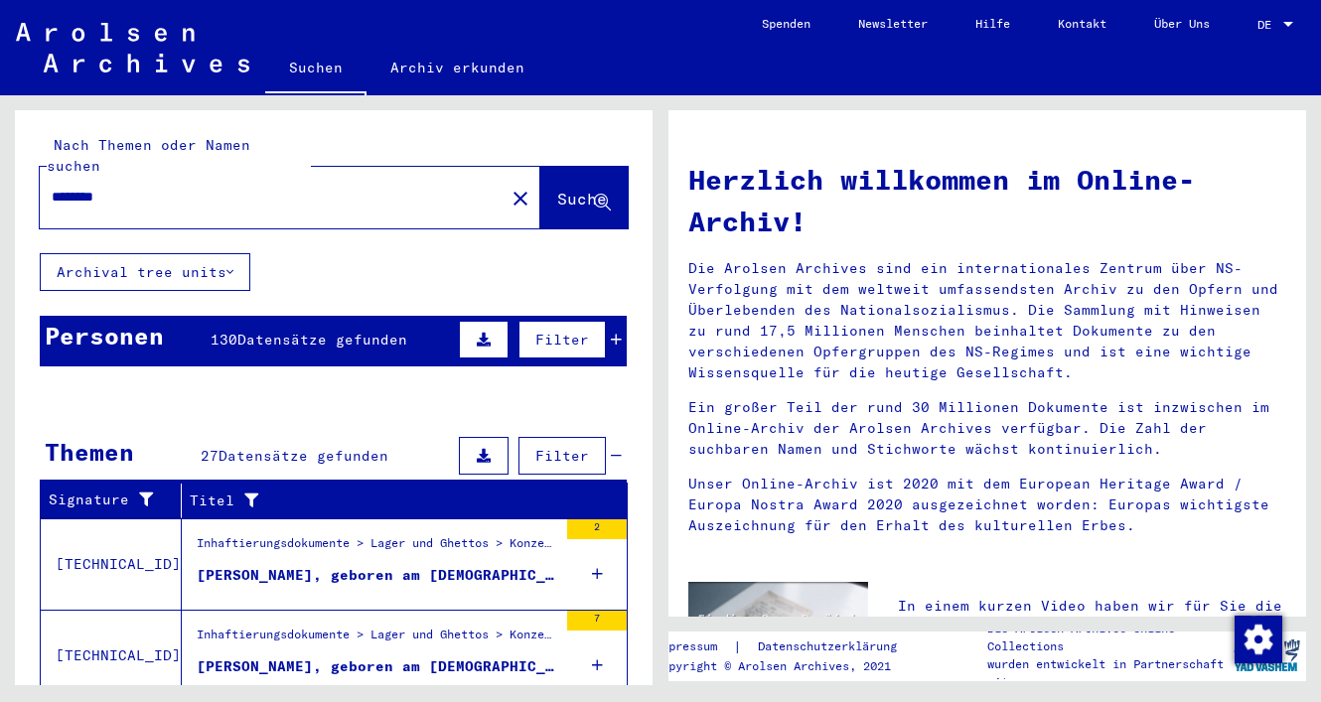
scroll to position [0, 0]
